Goal: Task Accomplishment & Management: Manage account settings

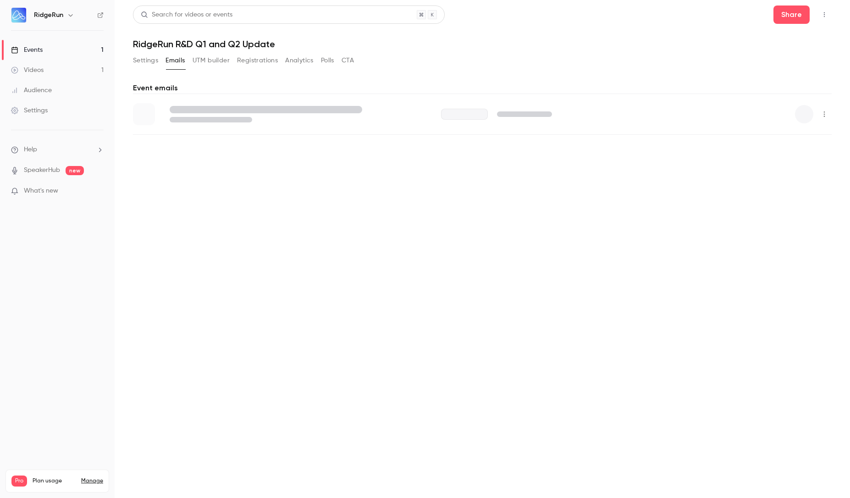
click at [297, 57] on button "Analytics" at bounding box center [299, 60] width 28 height 15
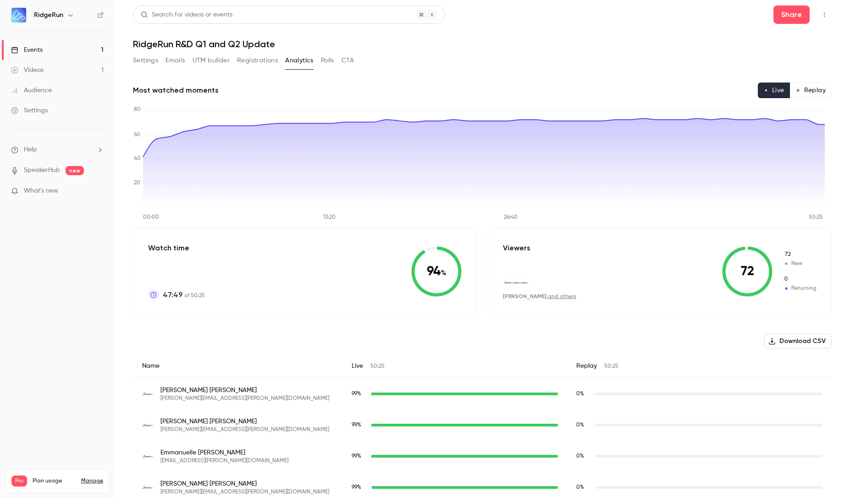
click at [255, 58] on button "Registrations" at bounding box center [257, 60] width 41 height 15
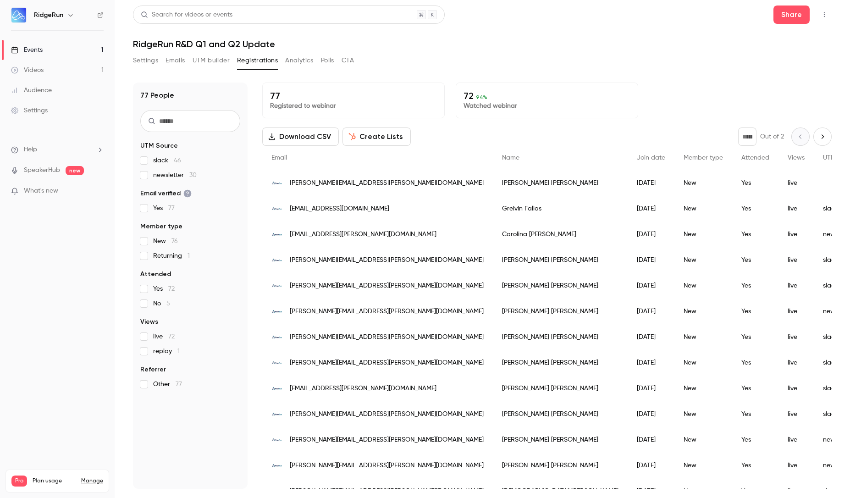
click at [325, 60] on button "Polls" at bounding box center [327, 60] width 13 height 15
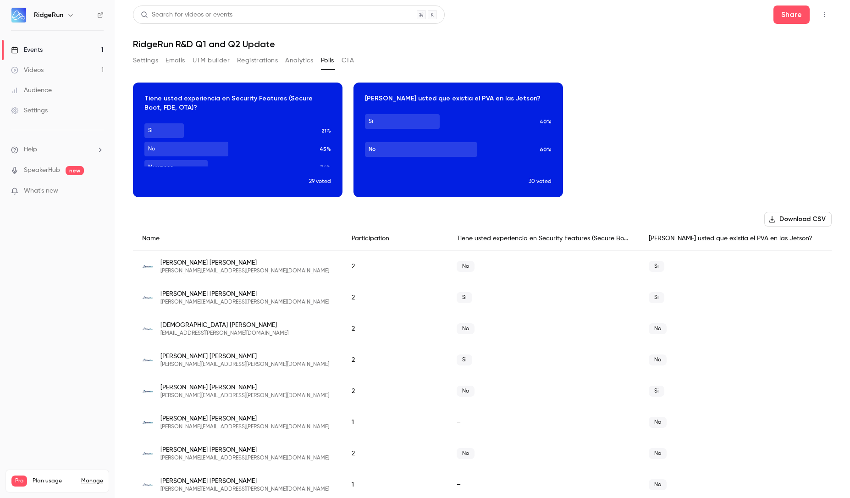
click at [344, 61] on button "CTA" at bounding box center [348, 60] width 12 height 15
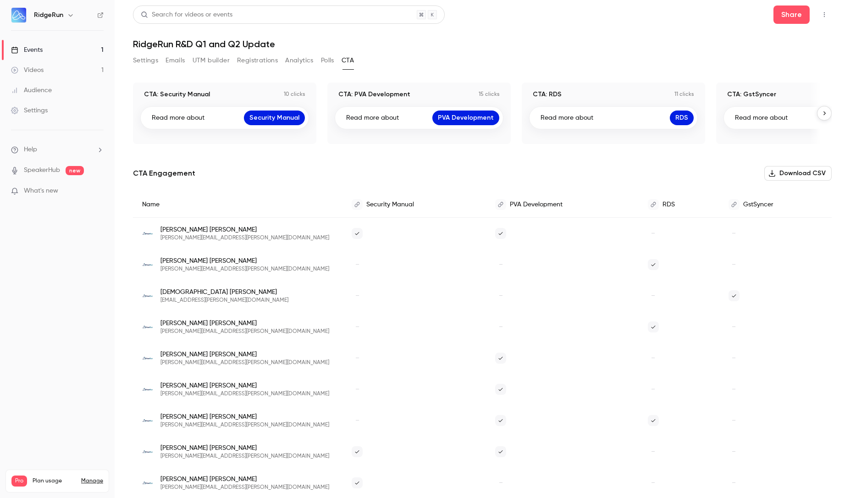
click at [823, 112] on button "button" at bounding box center [824, 113] width 15 height 15
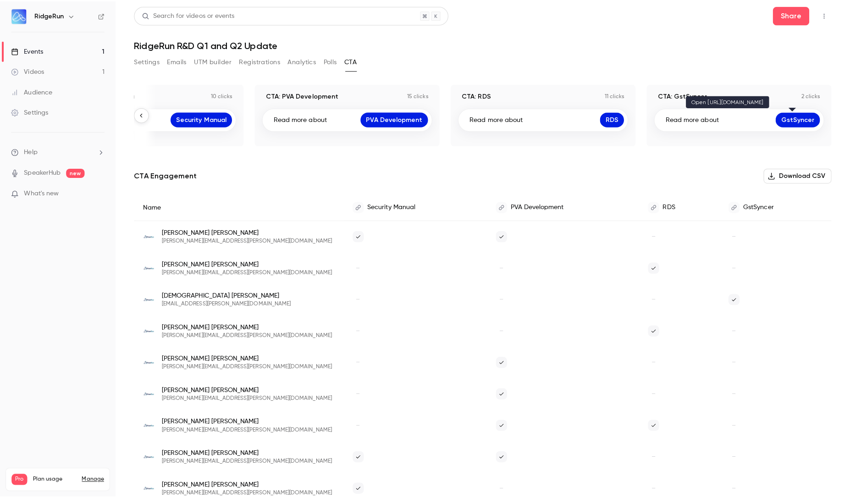
scroll to position [0, 75]
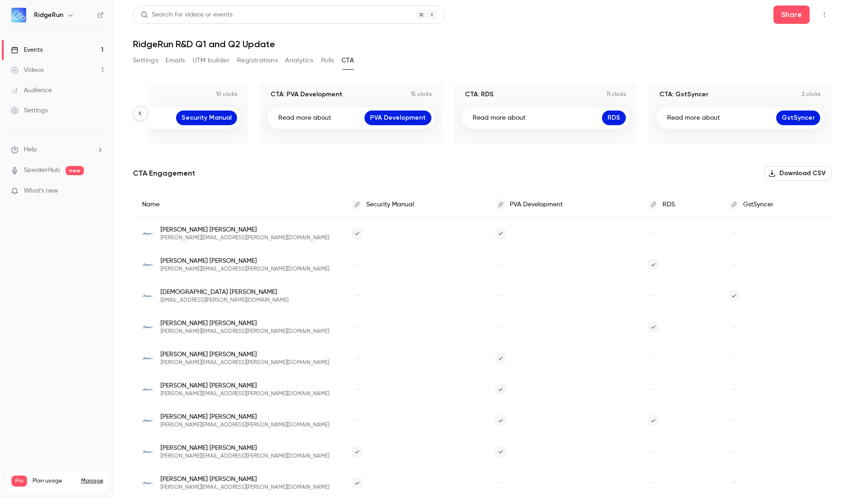
click at [136, 114] on button "button" at bounding box center [140, 113] width 15 height 15
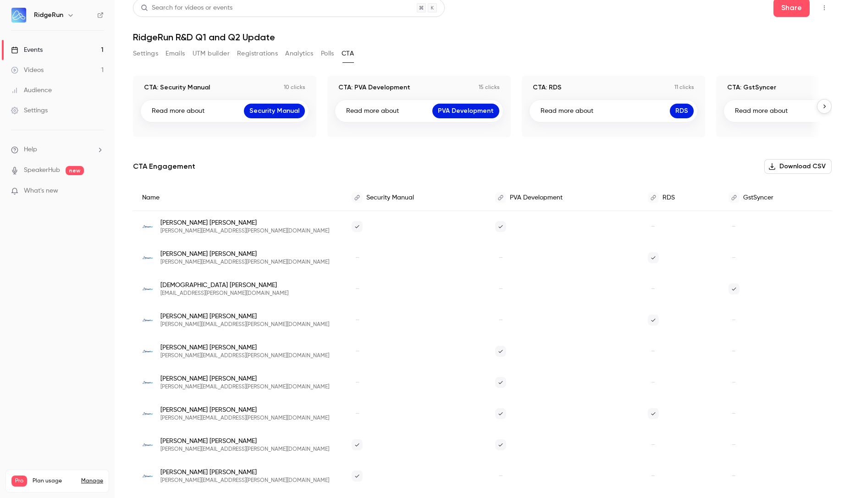
scroll to position [0, 0]
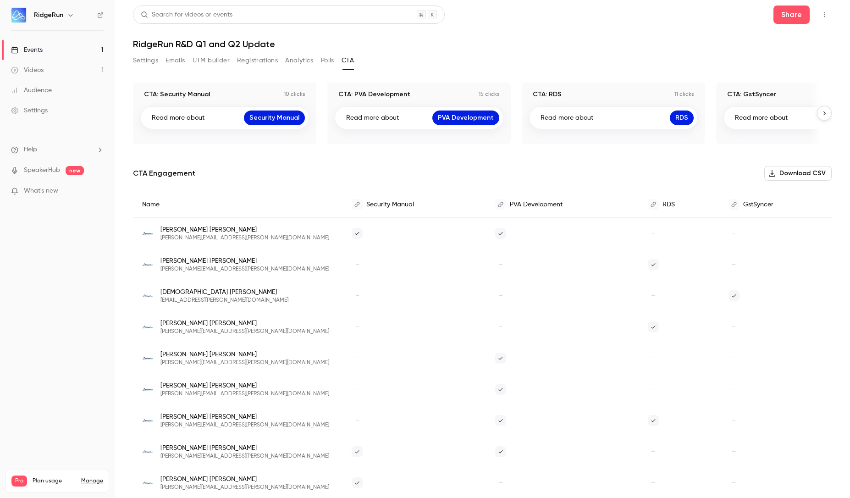
click at [332, 62] on button "Polls" at bounding box center [327, 60] width 13 height 15
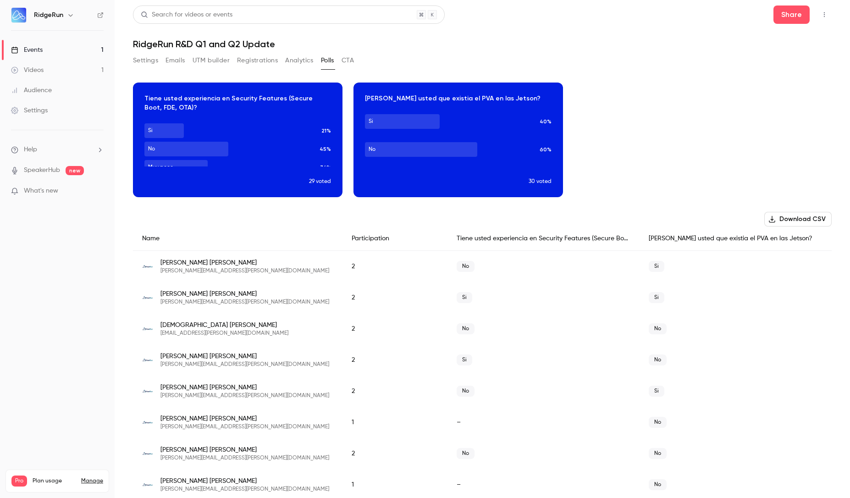
click at [214, 67] on button "UTM builder" at bounding box center [211, 60] width 37 height 15
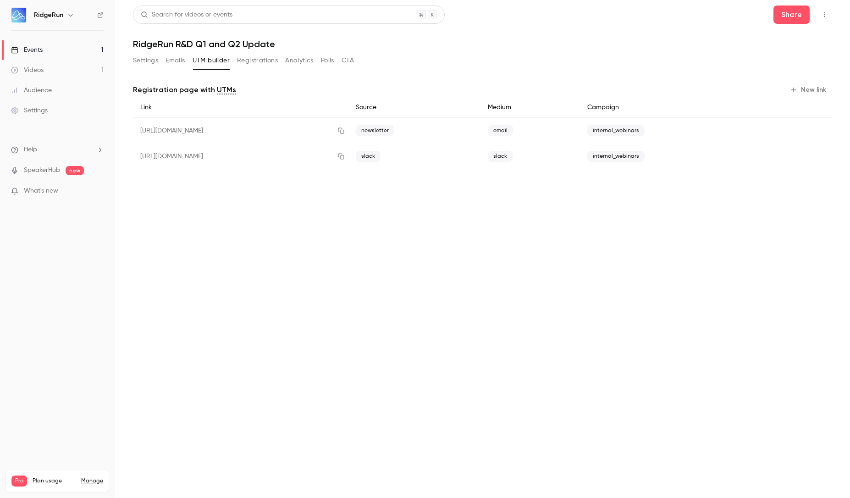
click at [263, 59] on button "Registrations" at bounding box center [257, 60] width 41 height 15
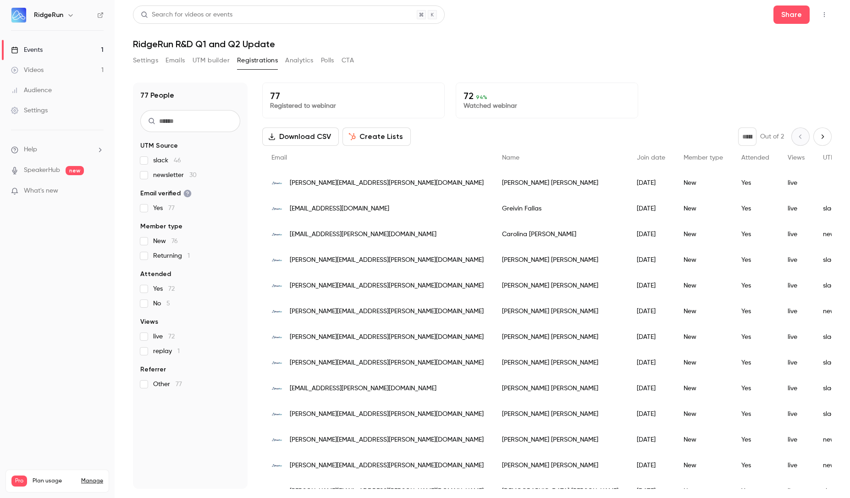
click at [297, 57] on button "Analytics" at bounding box center [299, 60] width 28 height 15
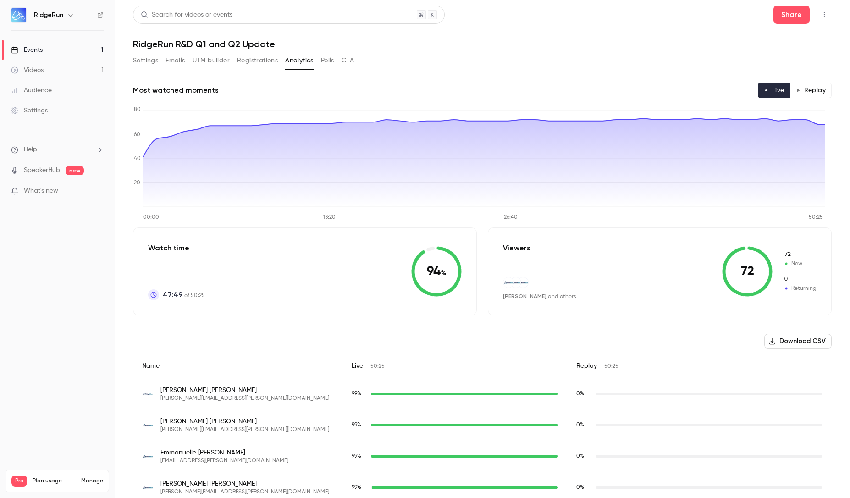
click at [53, 66] on link "Videos 1" at bounding box center [57, 70] width 115 height 20
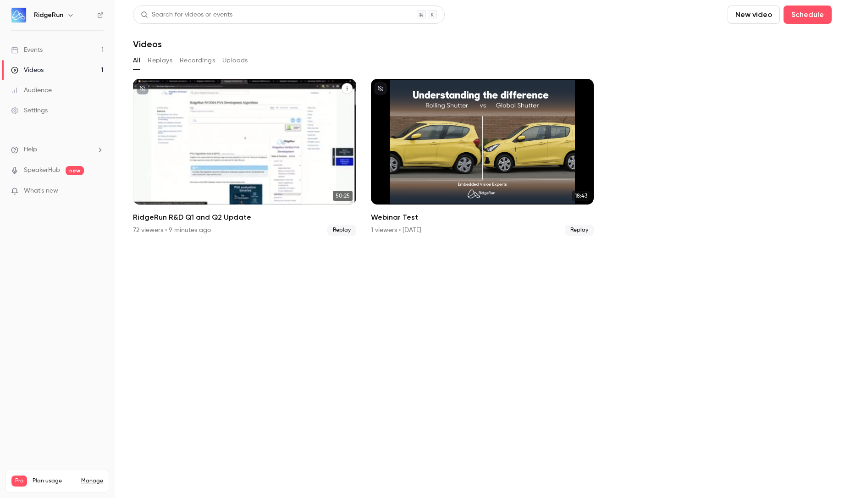
click at [345, 86] on icon "RidgeRun R&D Q1 and Q2 Update" at bounding box center [348, 89] width 6 height 6
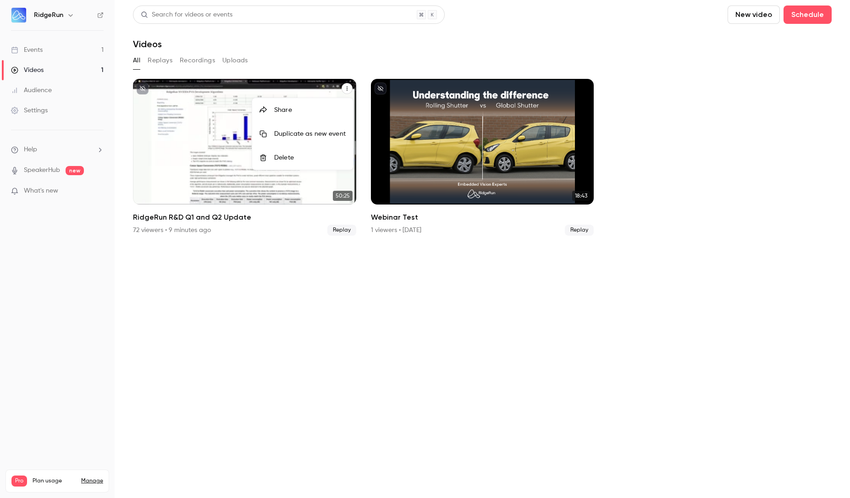
click at [558, 357] on div at bounding box center [425, 249] width 850 height 498
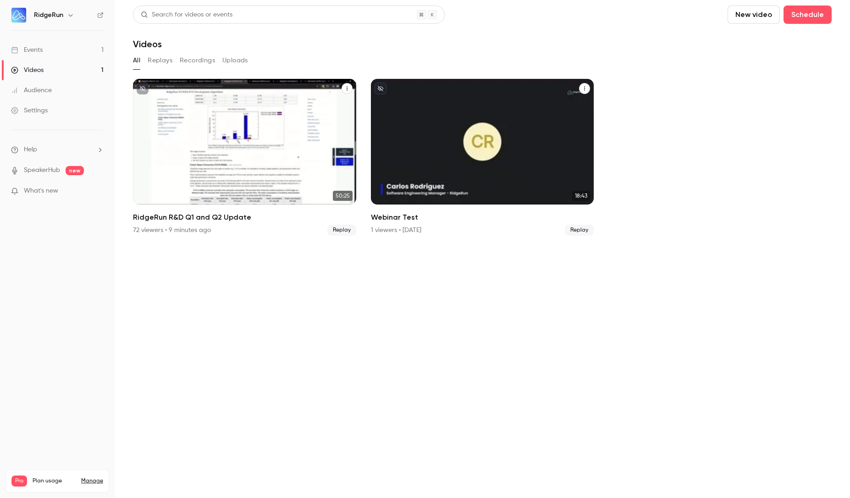
click at [584, 86] on icon "Webinar Test" at bounding box center [585, 89] width 6 height 6
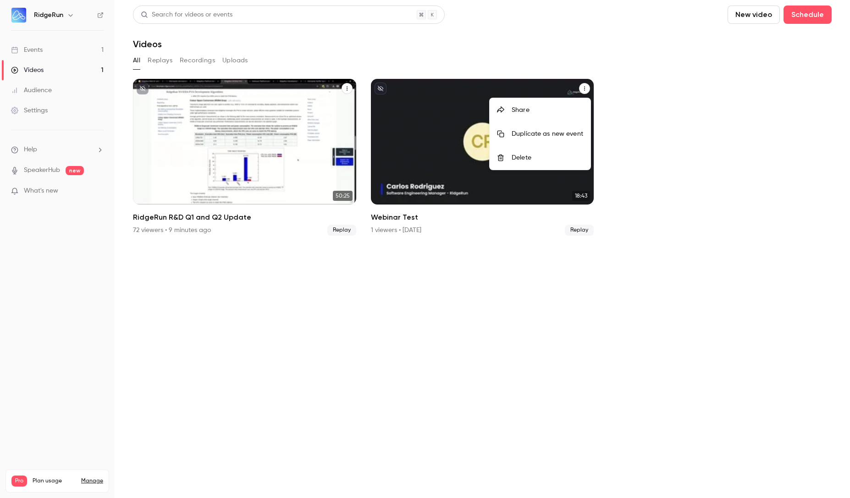
click at [526, 155] on div "Delete" at bounding box center [548, 157] width 72 height 9
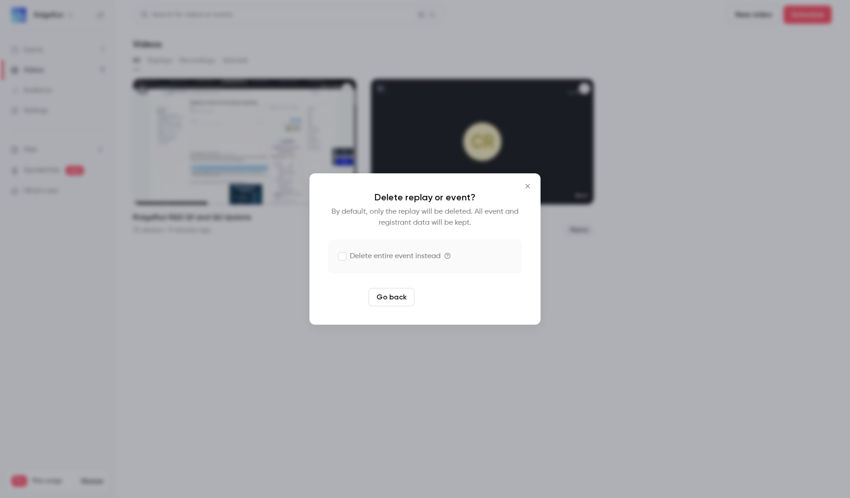
click at [458, 300] on button "Delete replay" at bounding box center [450, 297] width 64 height 18
